Goal: Information Seeking & Learning: Check status

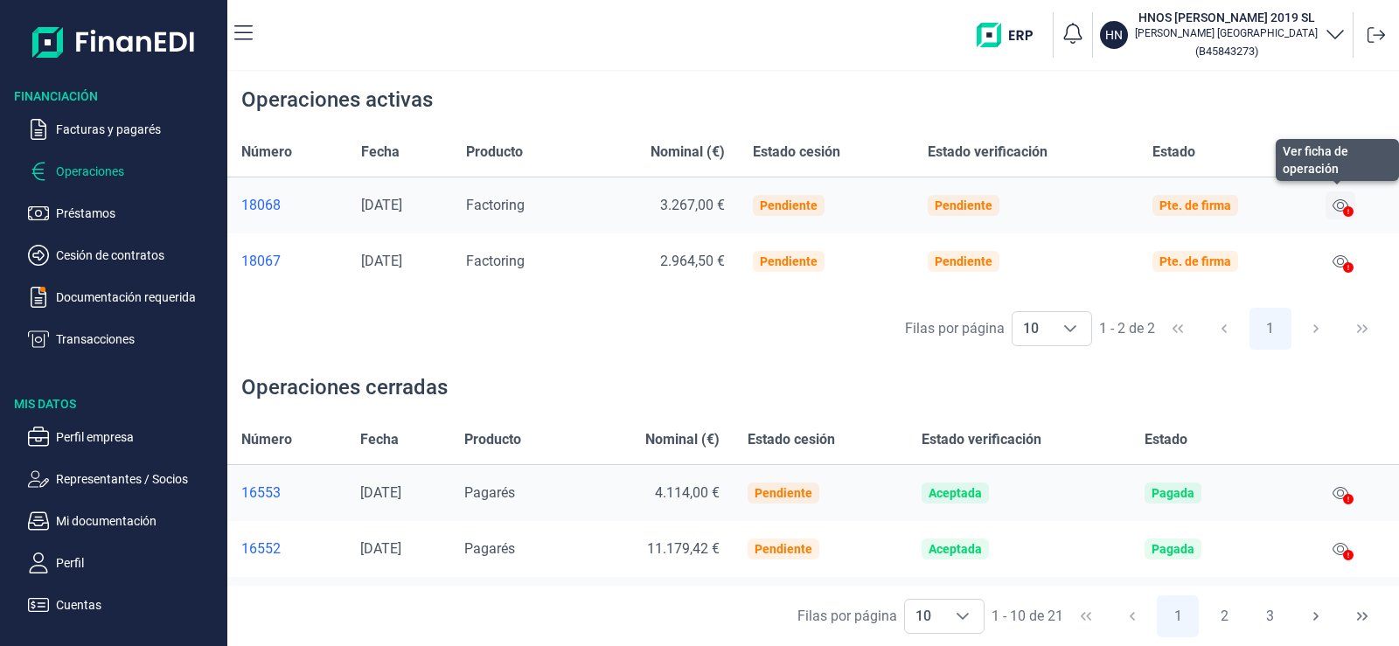
click at [1348, 200] on icon at bounding box center [1341, 205] width 16 height 14
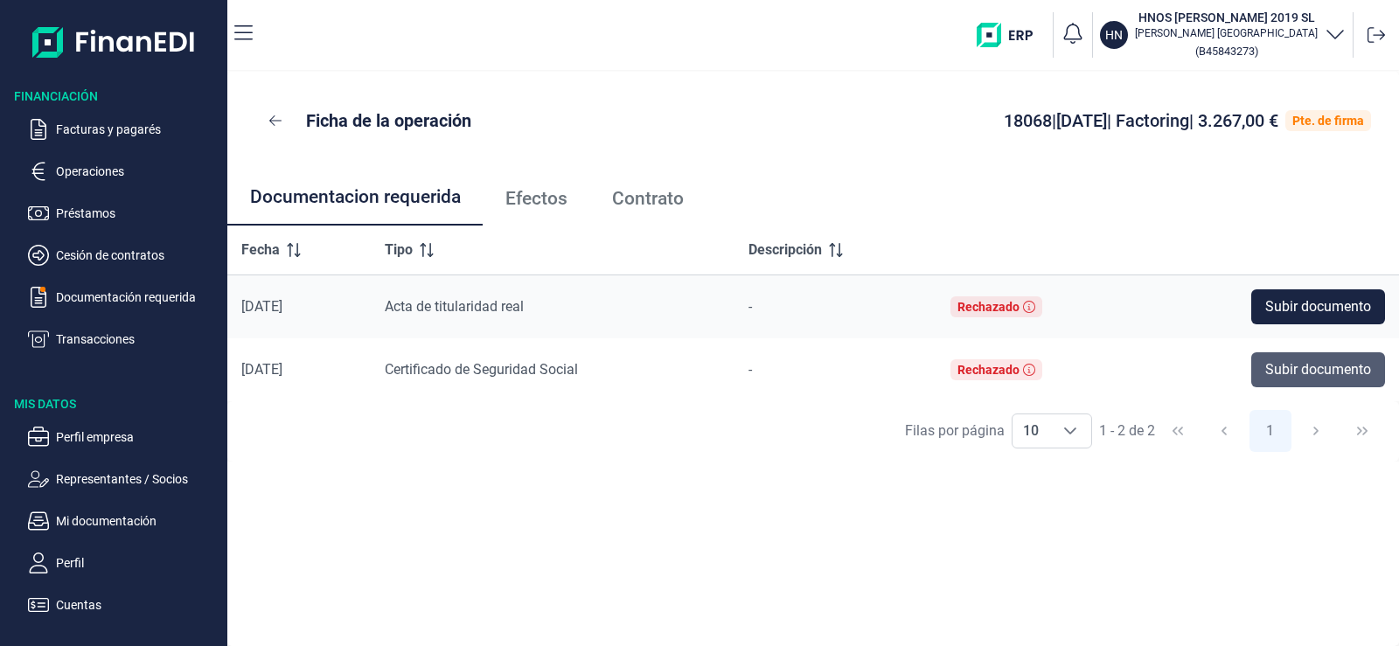
click at [1325, 371] on span "Subir documento" at bounding box center [1318, 369] width 106 height 21
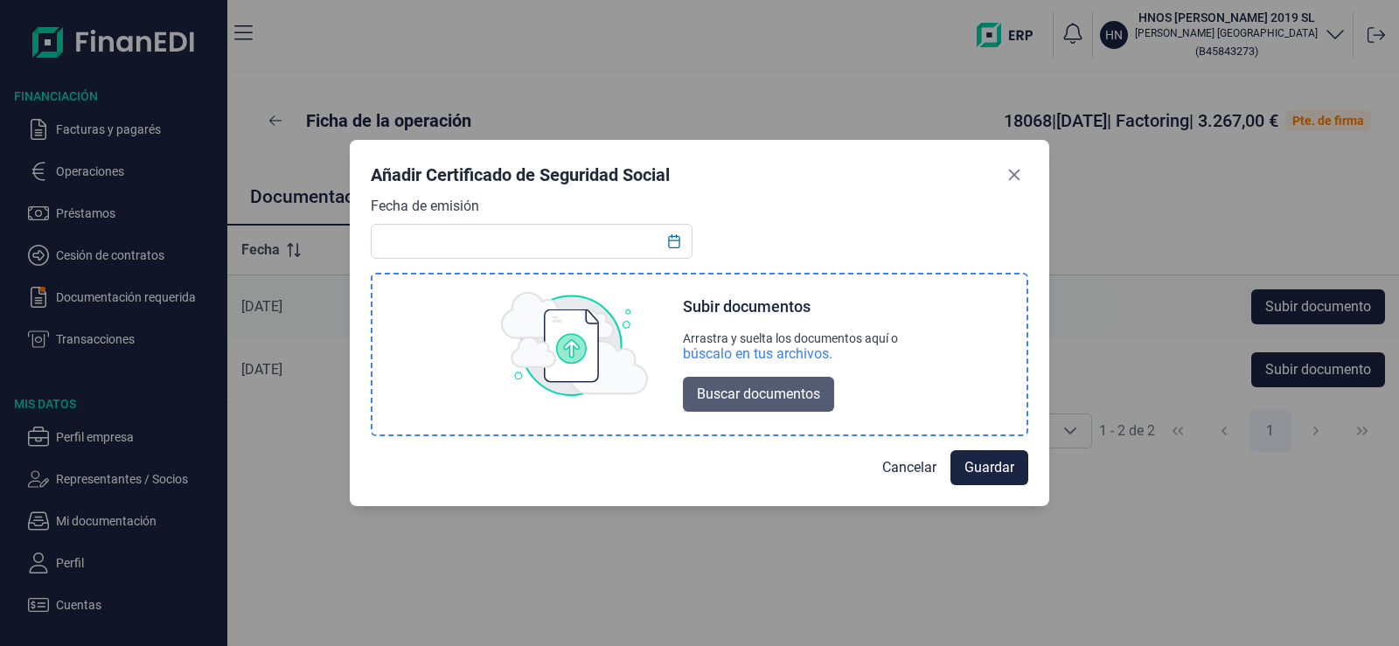
click at [745, 387] on span "Buscar documentos" at bounding box center [758, 394] width 123 height 21
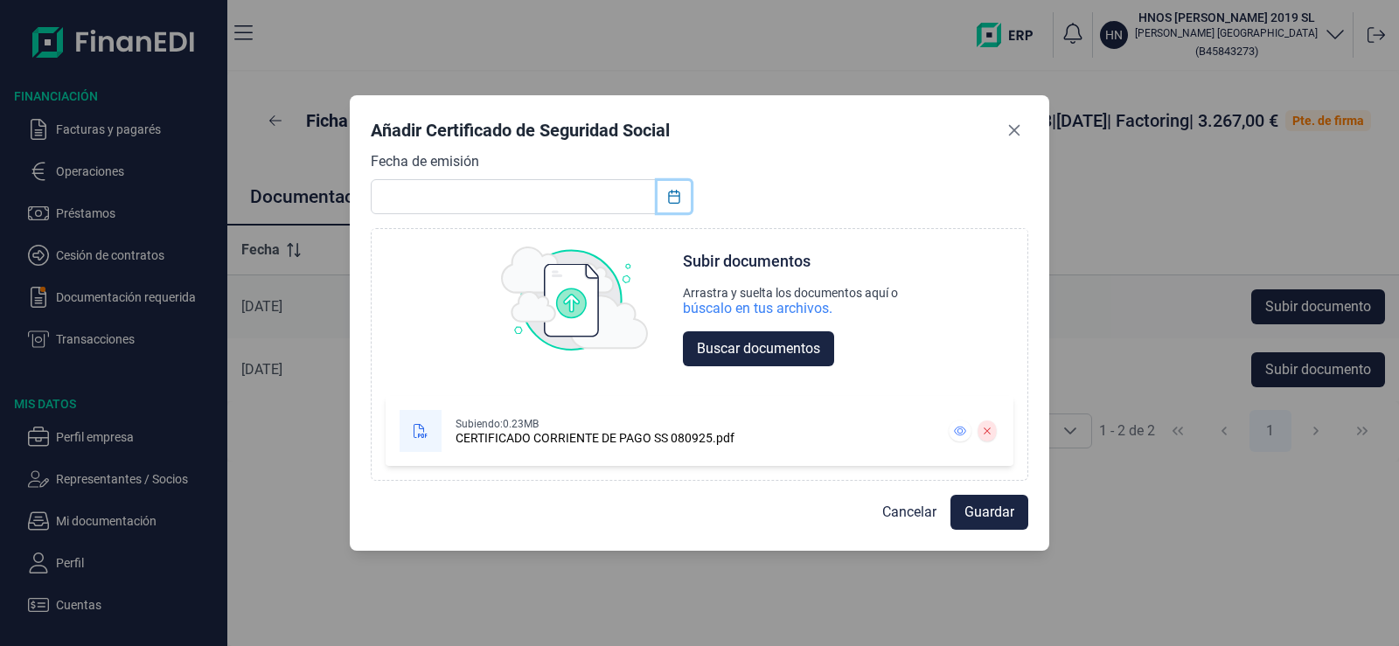
click at [670, 198] on icon "Choose Date" at bounding box center [674, 197] width 14 height 14
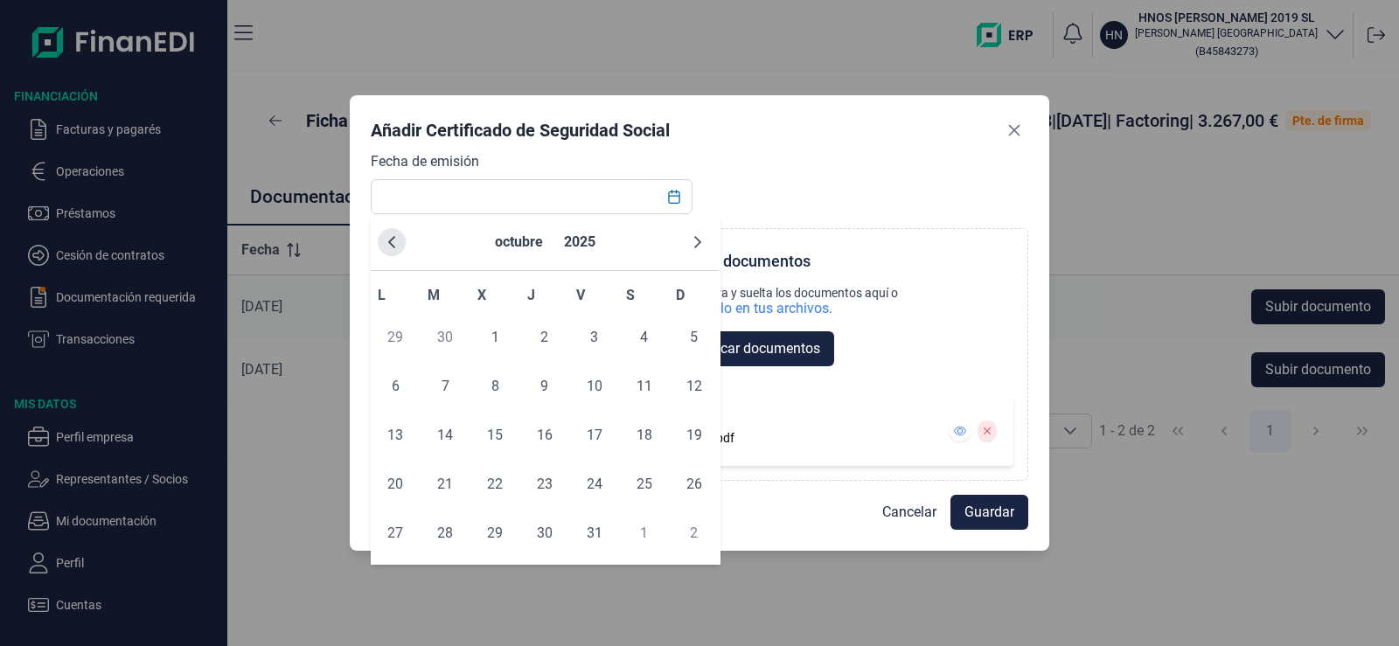
click at [381, 240] on button "Previous Month" at bounding box center [392, 242] width 28 height 28
click at [413, 383] on td "8" at bounding box center [396, 386] width 50 height 49
click at [400, 390] on span "8" at bounding box center [395, 386] width 35 height 35
type input "[DATE]"
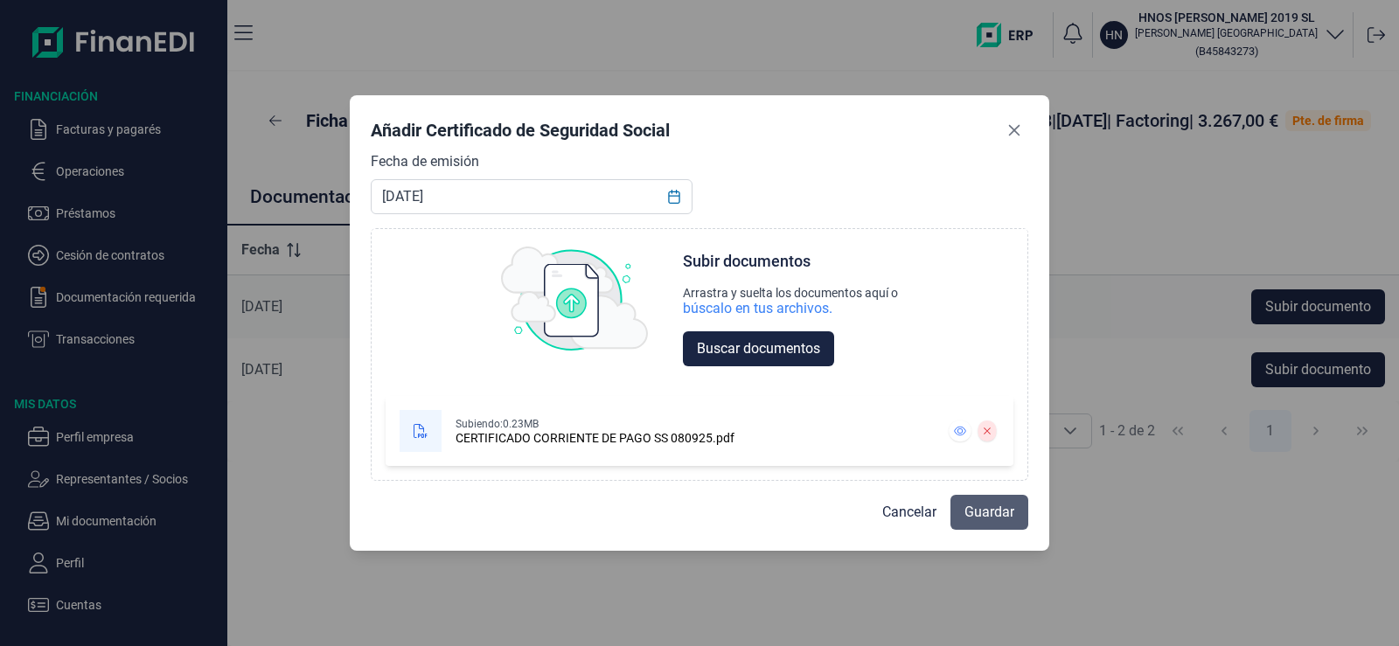
click at [1020, 509] on button "Guardar" at bounding box center [989, 512] width 78 height 35
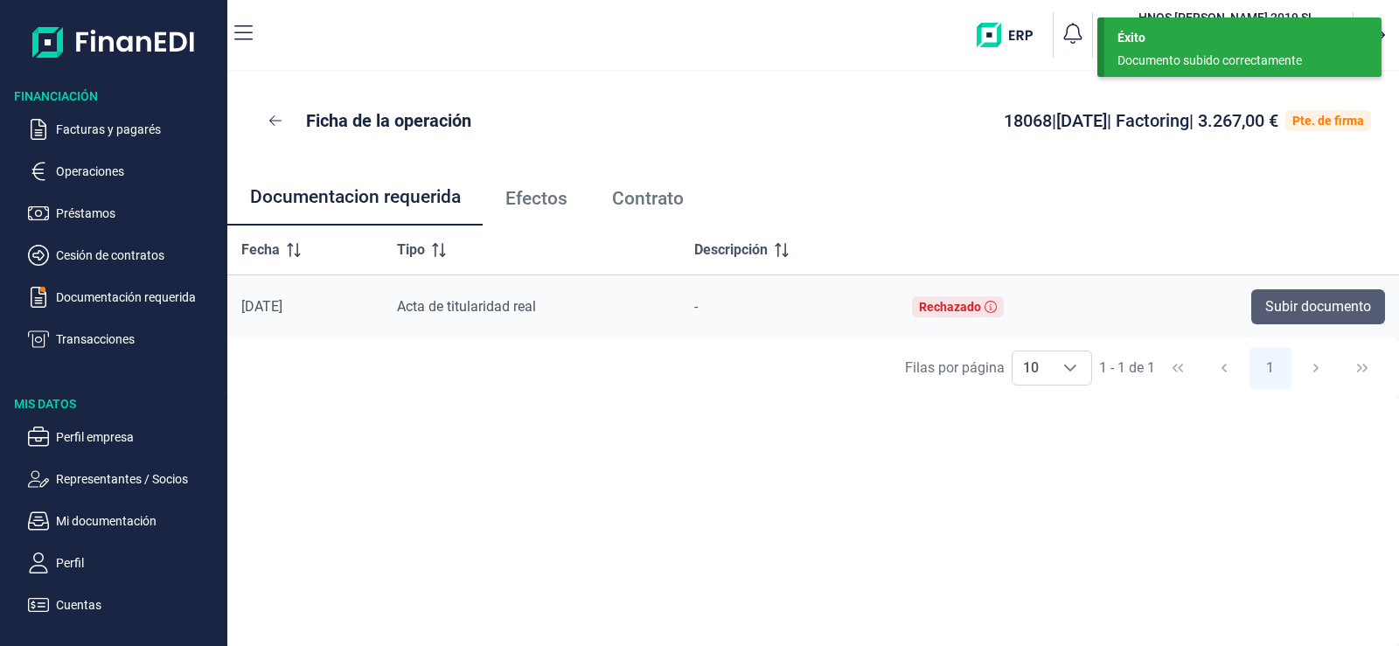
click at [1300, 303] on span "Subir documento" at bounding box center [1318, 306] width 106 height 21
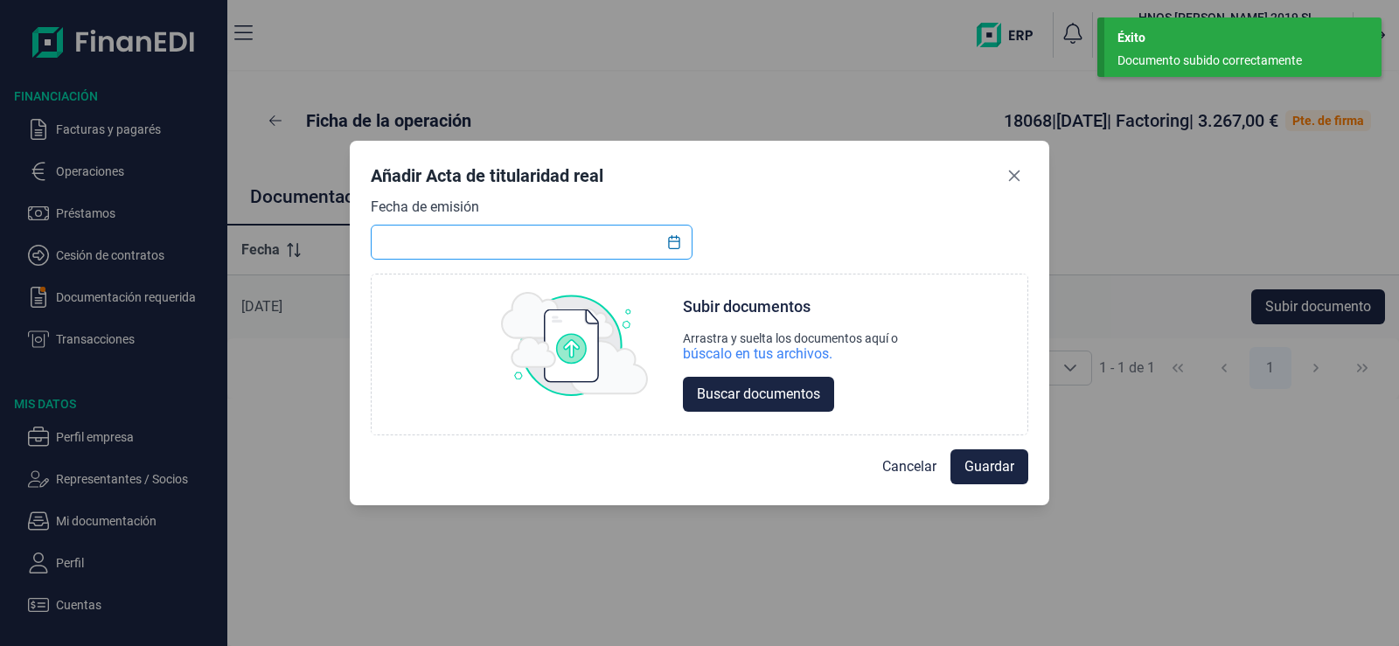
click at [646, 245] on input "text" at bounding box center [532, 242] width 322 height 35
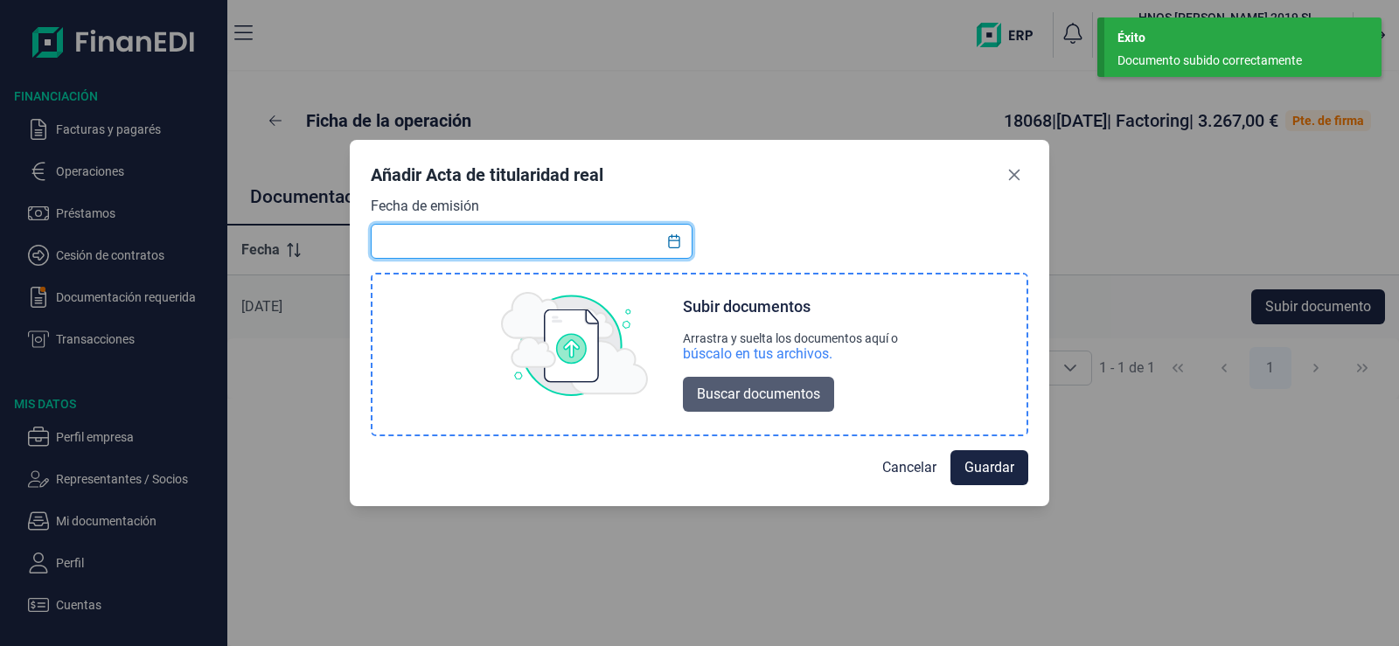
click at [755, 395] on span "Buscar documentos" at bounding box center [758, 394] width 123 height 21
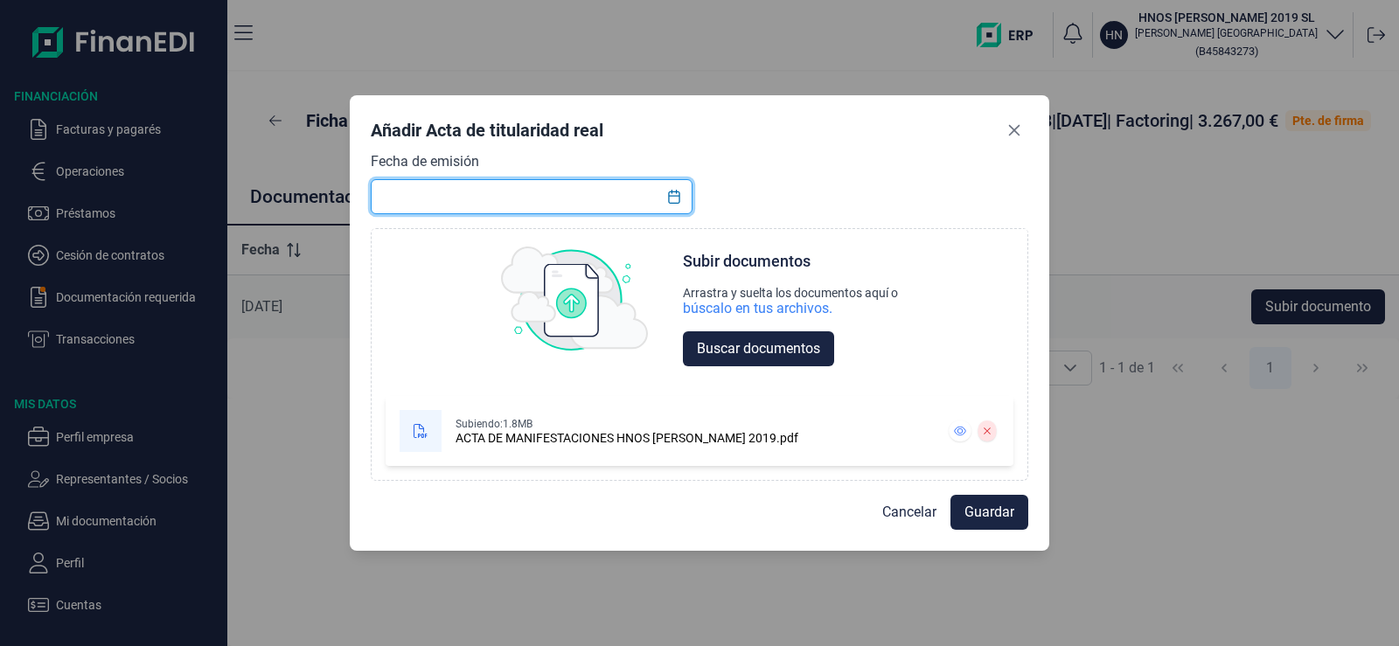
click at [637, 199] on input "text" at bounding box center [532, 196] width 322 height 35
type input "[DATE]"
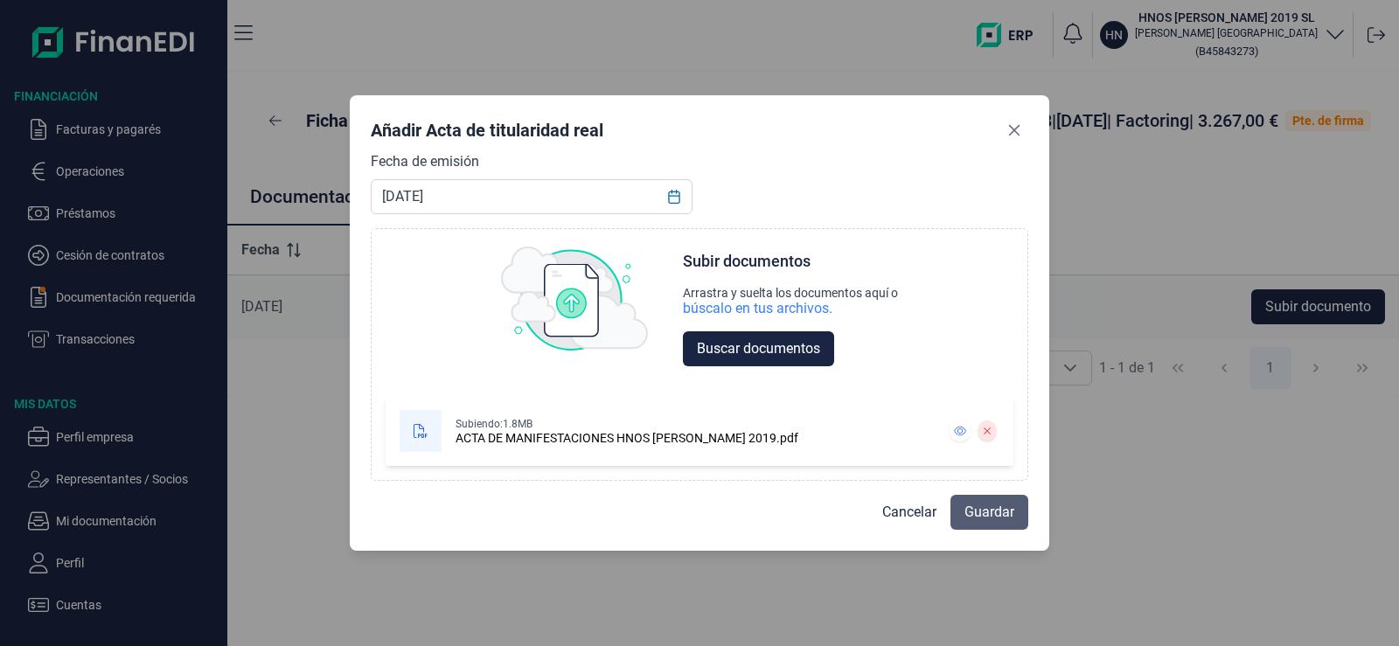
click at [992, 504] on span "Guardar" at bounding box center [989, 512] width 50 height 21
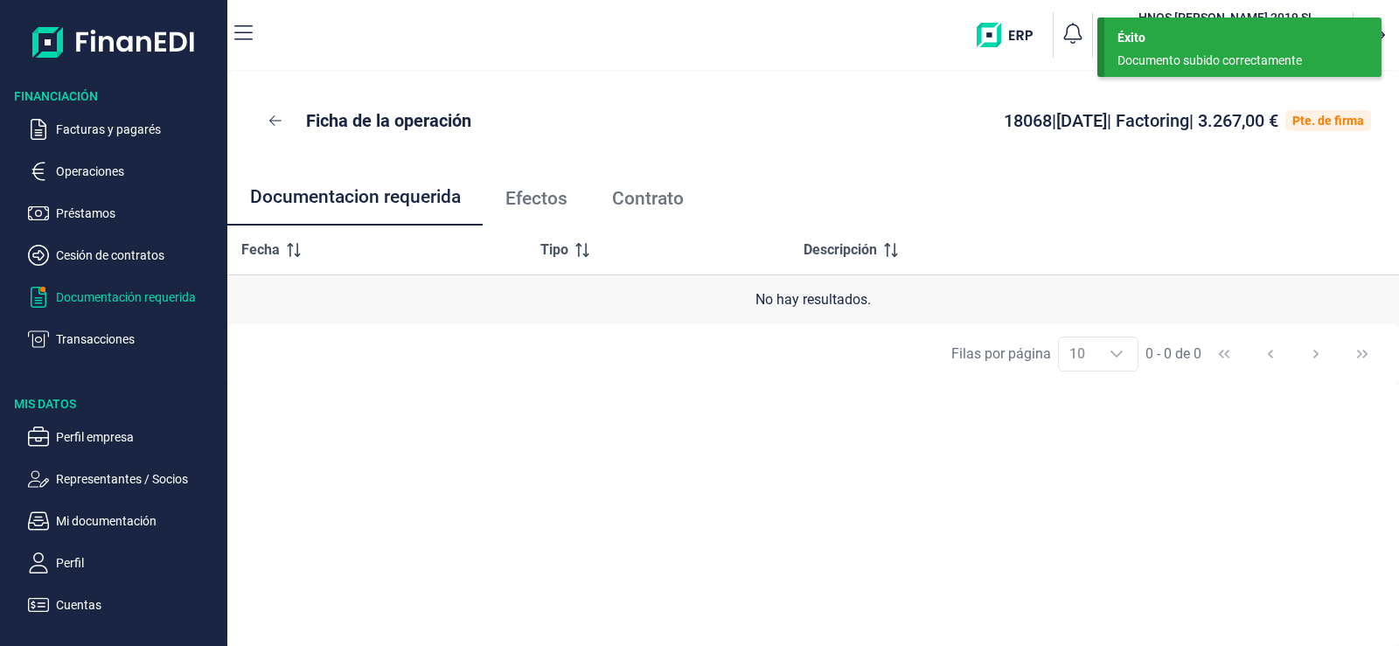
drag, startPoint x: 104, startPoint y: 294, endPoint x: 126, endPoint y: 278, distance: 26.9
click at [103, 294] on p "Documentación requerida" at bounding box center [138, 297] width 164 height 21
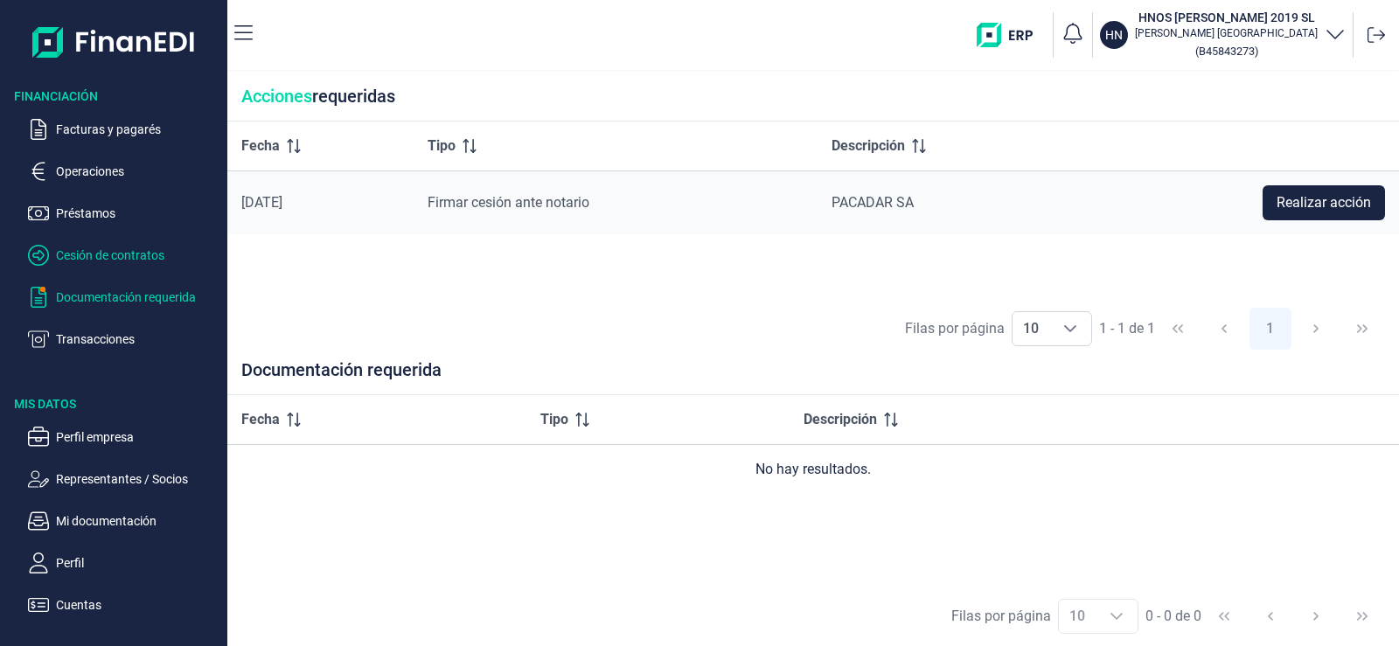
click at [124, 257] on p "Cesión de contratos" at bounding box center [138, 255] width 164 height 21
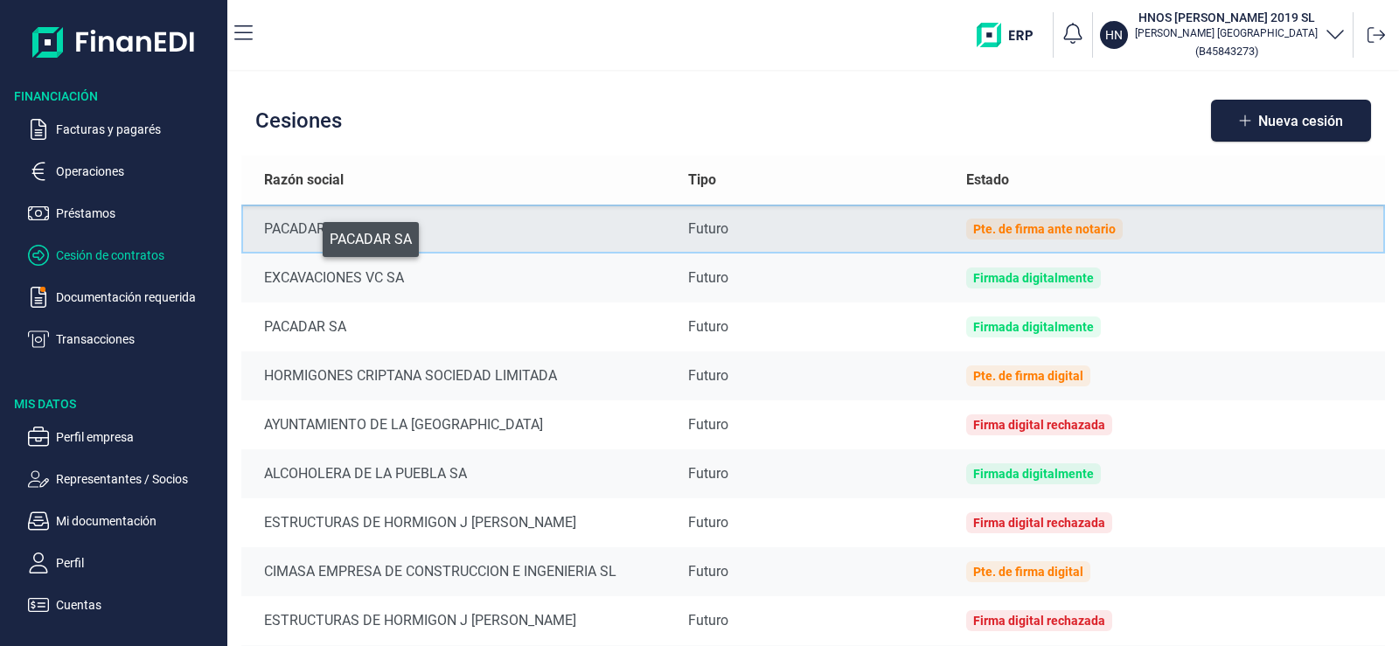
click at [310, 235] on div "PACADAR SA" at bounding box center [462, 229] width 396 height 21
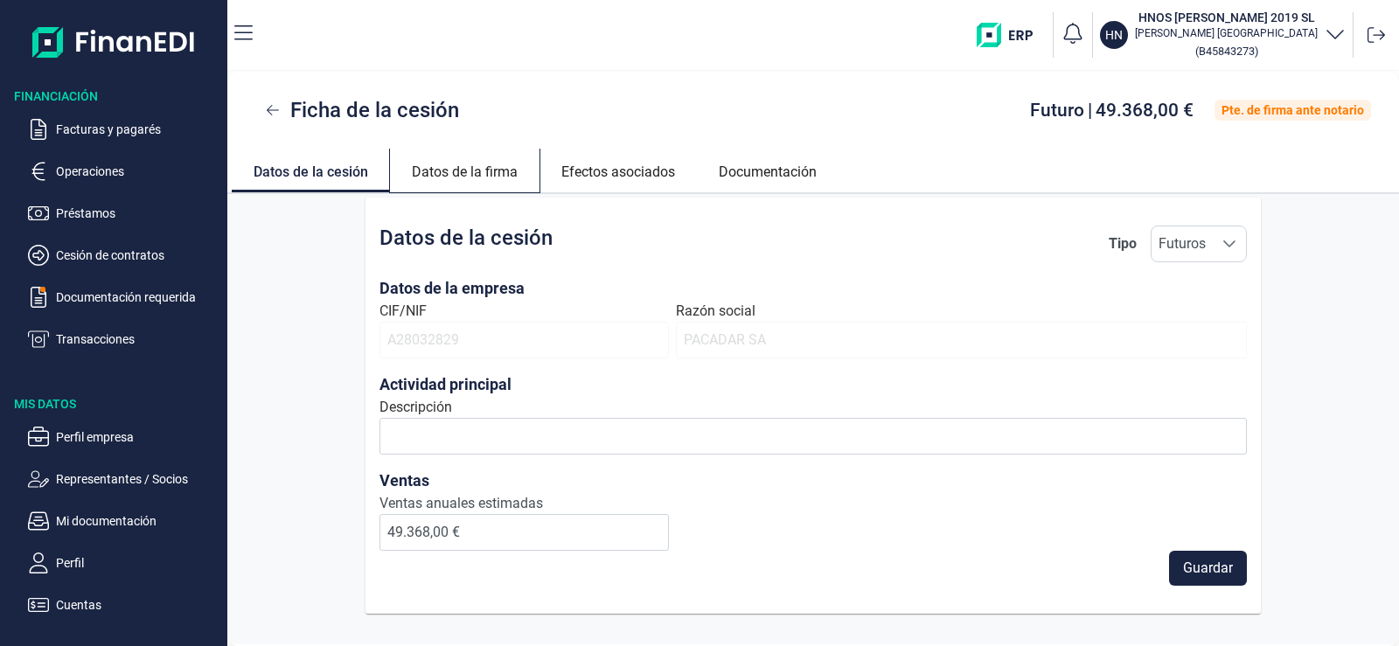
click at [479, 170] on link "Datos de la firma" at bounding box center [465, 170] width 150 height 42
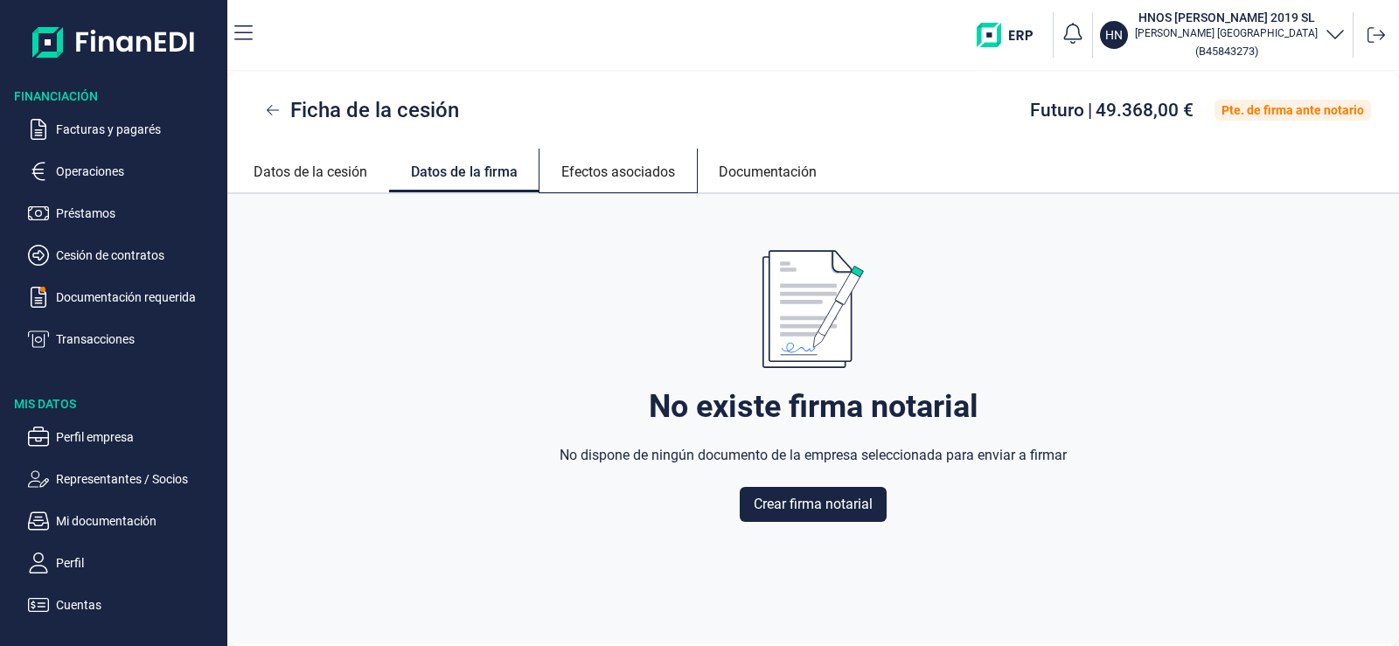
click at [575, 173] on link "Efectos asociados" at bounding box center [617, 170] width 157 height 42
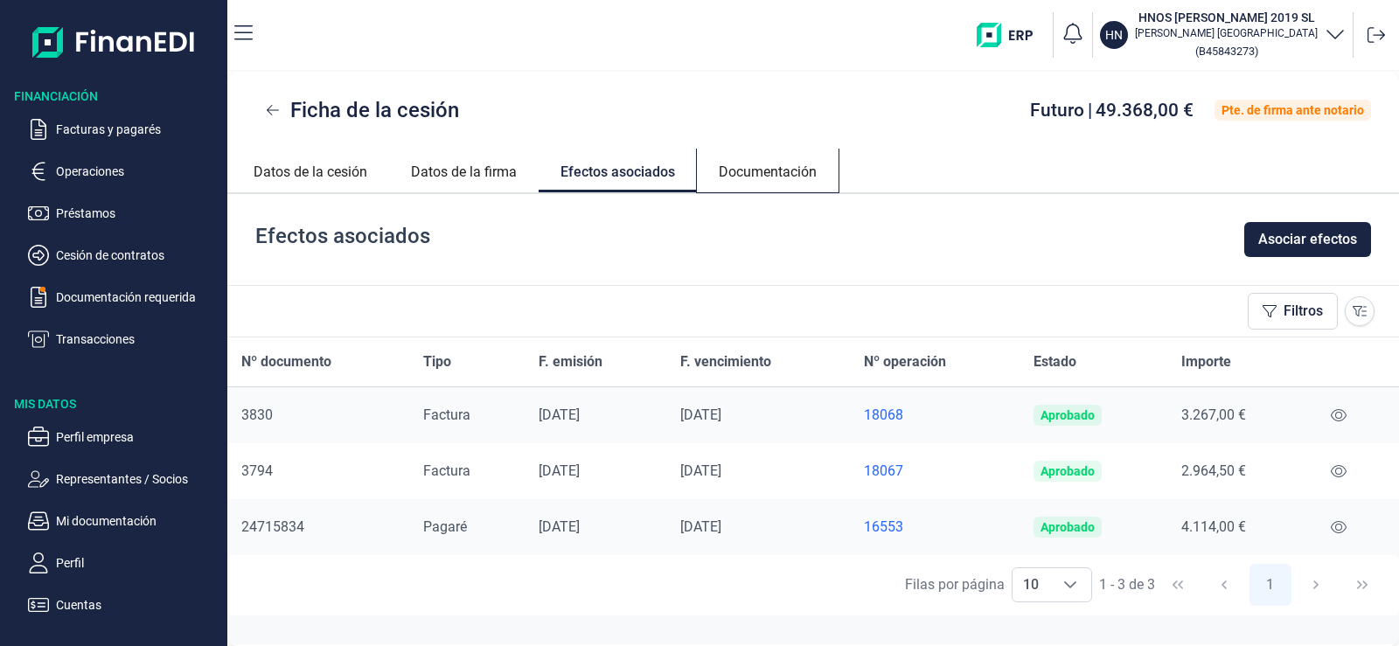
click at [745, 163] on link "Documentación" at bounding box center [768, 170] width 142 height 42
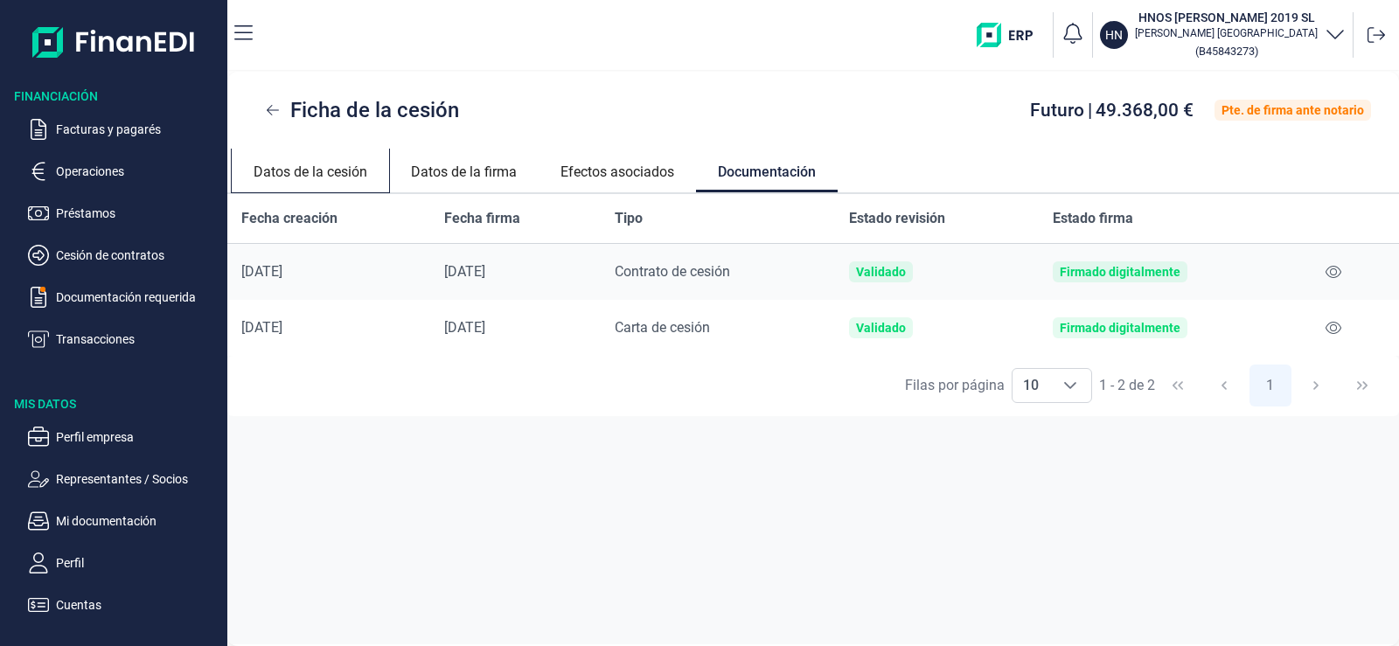
click at [337, 167] on link "Datos de la cesión" at bounding box center [310, 170] width 157 height 42
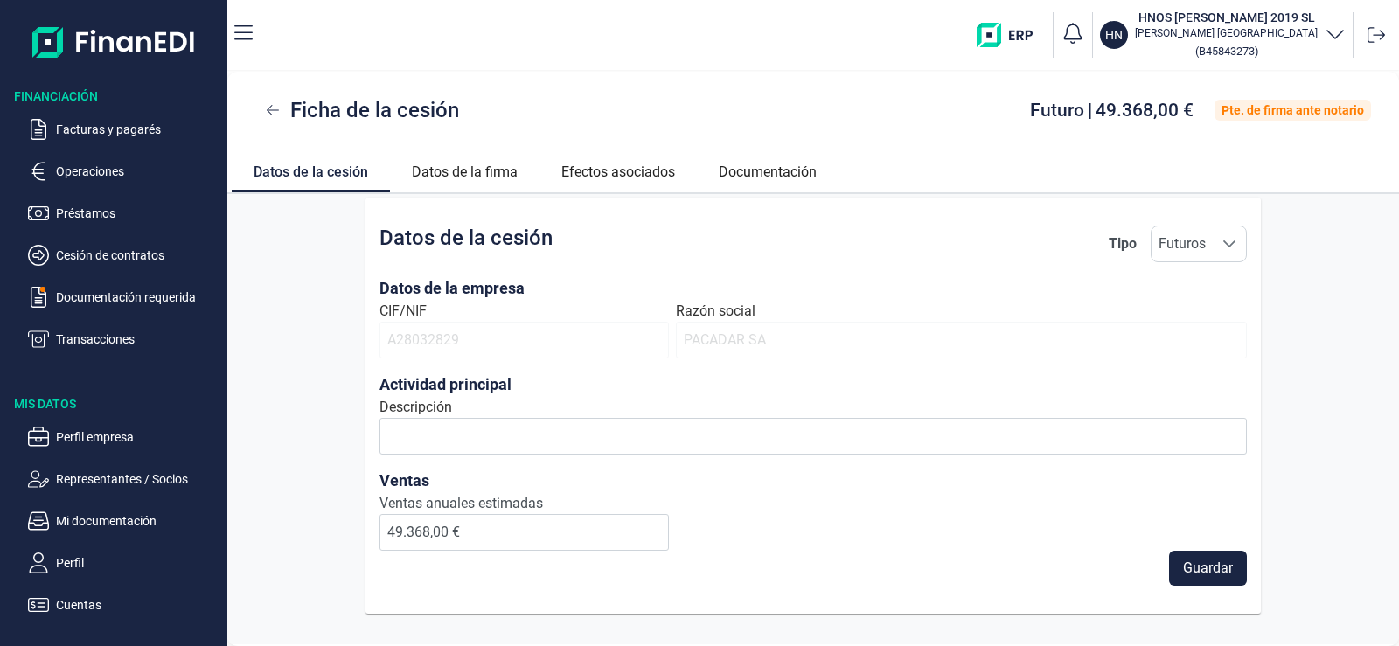
drag, startPoint x: 337, startPoint y: 167, endPoint x: 86, endPoint y: 278, distance: 274.4
click at [86, 278] on ul "Facturas y pagarés Operaciones Préstamos Cesión de contratos Documentación requ…" at bounding box center [113, 227] width 227 height 245
click at [73, 176] on p "Operaciones" at bounding box center [138, 171] width 164 height 21
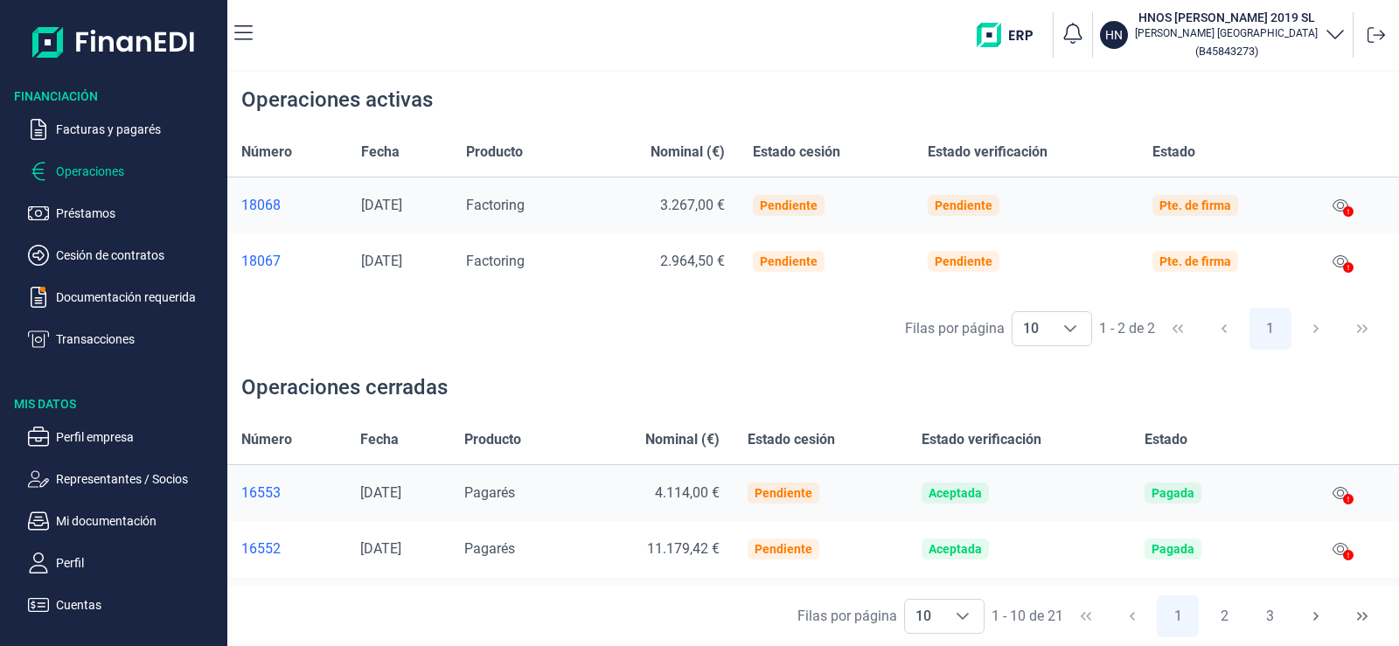
click at [1343, 497] on icon at bounding box center [1348, 499] width 10 height 10
click at [1334, 490] on icon at bounding box center [1341, 493] width 16 height 14
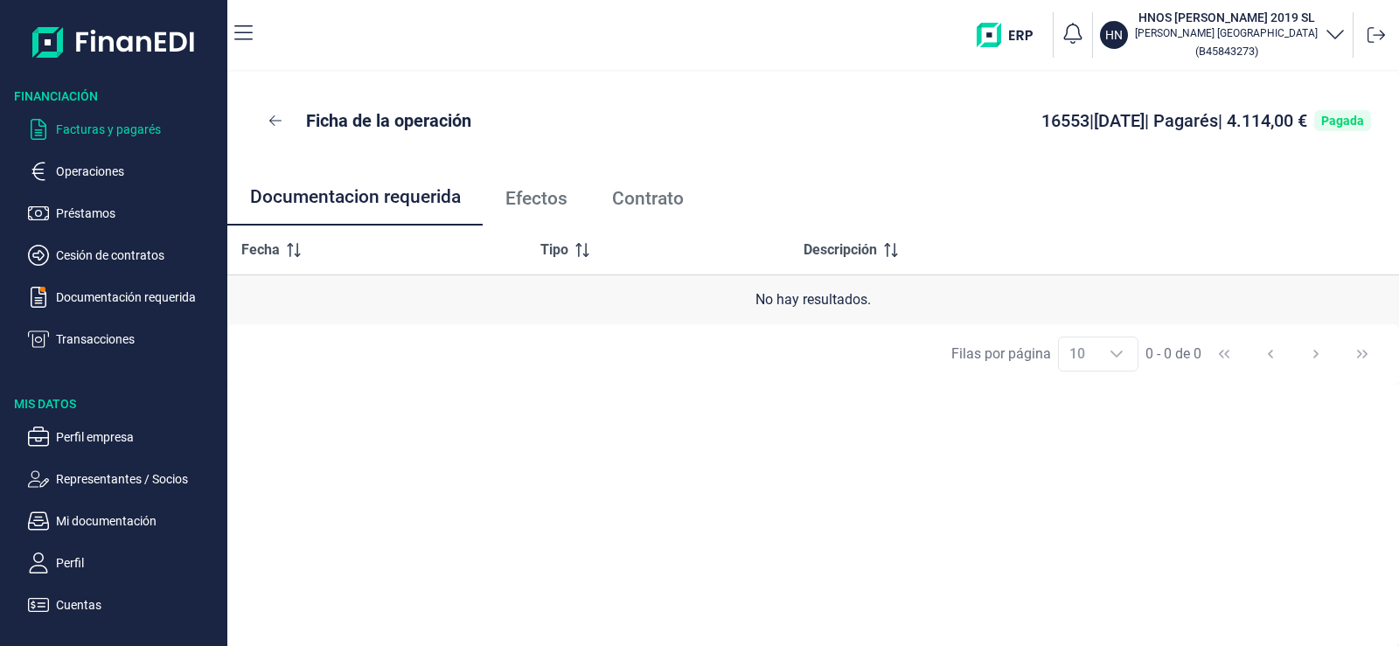
click at [117, 119] on p "Facturas y pagarés" at bounding box center [138, 129] width 164 height 21
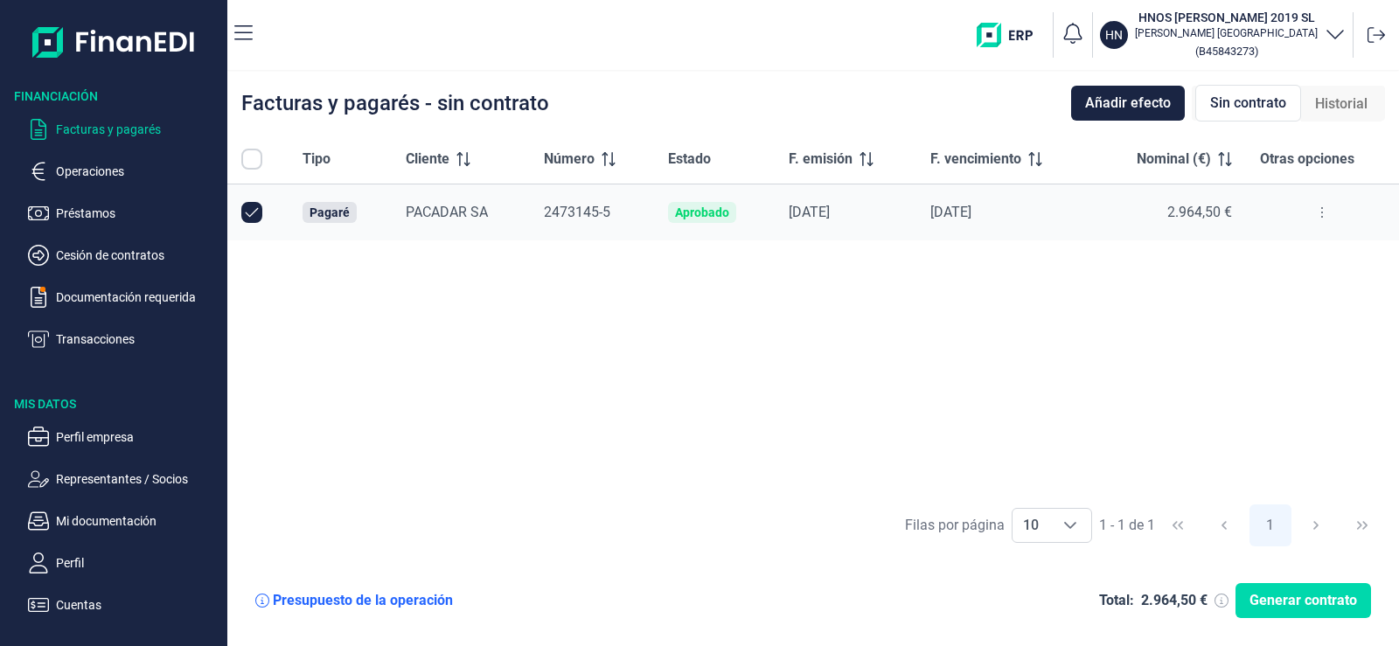
checkbox input "true"
